Goal: Navigation & Orientation: Go to known website

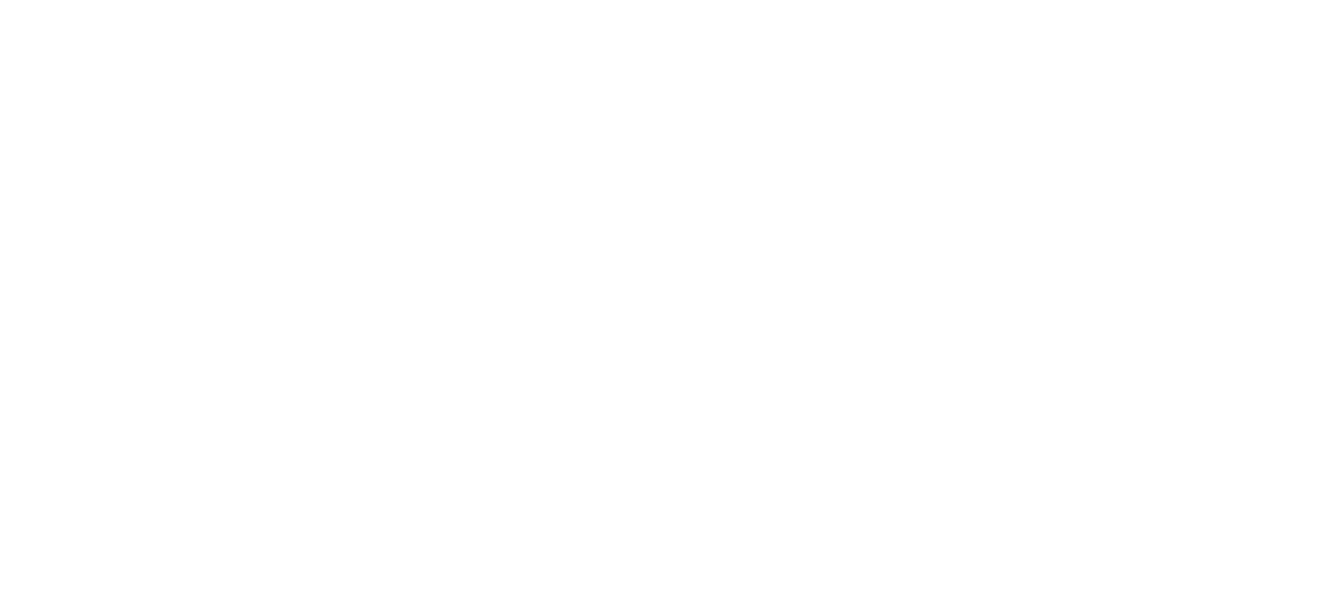
drag, startPoint x: 405, startPoint y: 543, endPoint x: 500, endPoint y: 332, distance: 231.5
click at [500, 8] on html "Texto original Avalie a tradução O feedback vai ser usado para ajudar a melhora…" at bounding box center [659, 4] width 1318 height 8
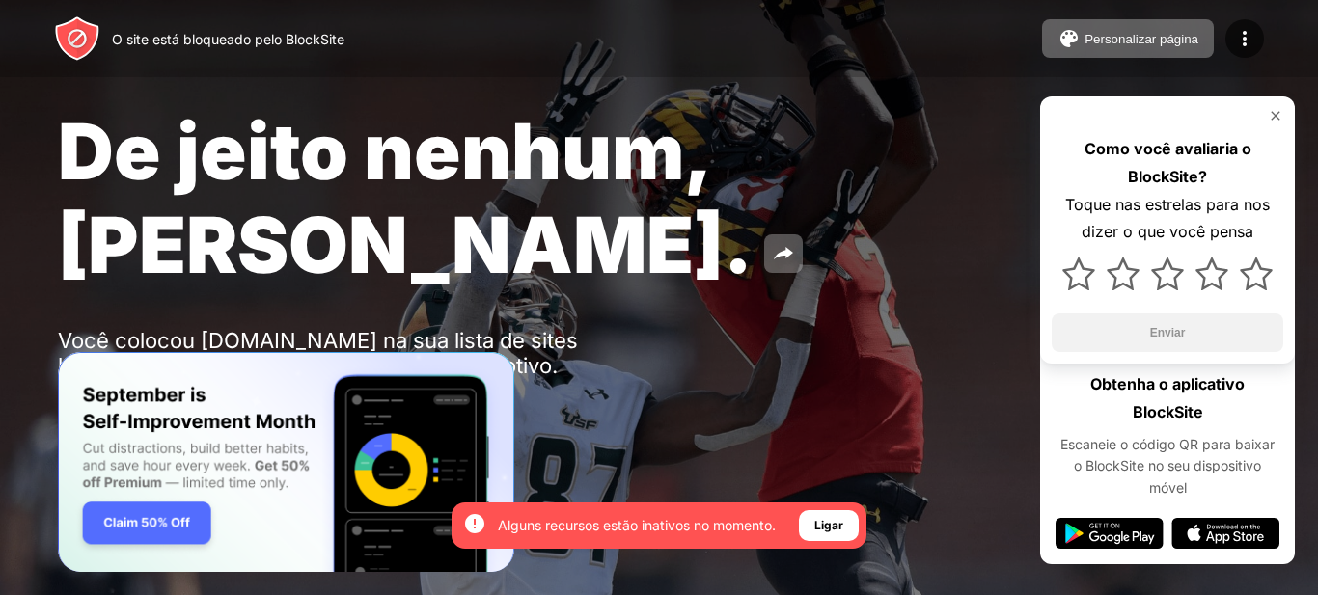
click at [1279, 113] on img at bounding box center [1275, 115] width 15 height 15
